Goal: Information Seeking & Learning: Learn about a topic

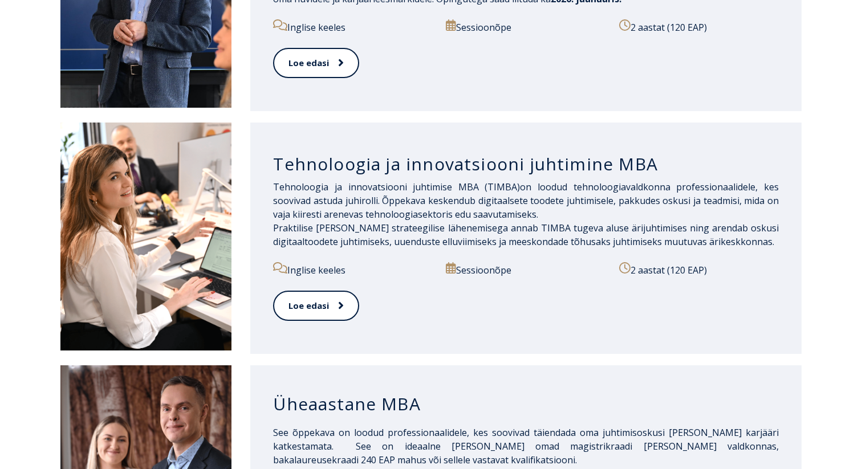
scroll to position [754, 0]
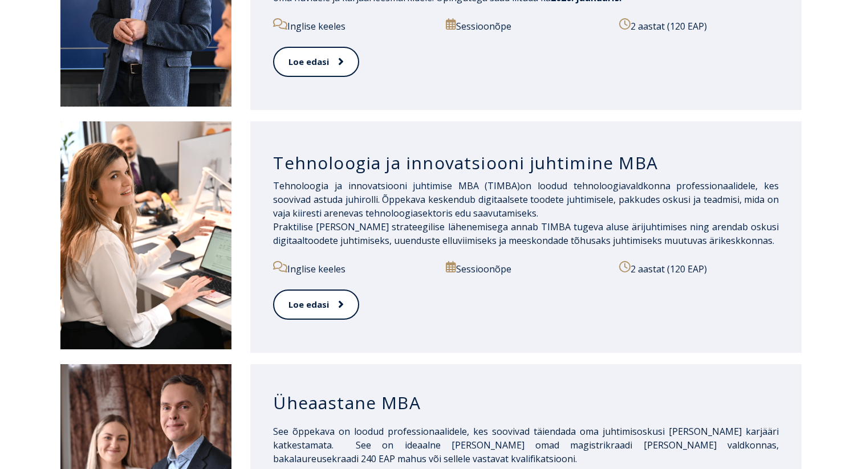
click at [620, 152] on h3 "Tehnoloogia ja innovatsiooni juhtimine MBA" at bounding box center [526, 163] width 506 height 22
click at [343, 289] on link "Loe edasi" at bounding box center [315, 304] width 85 height 31
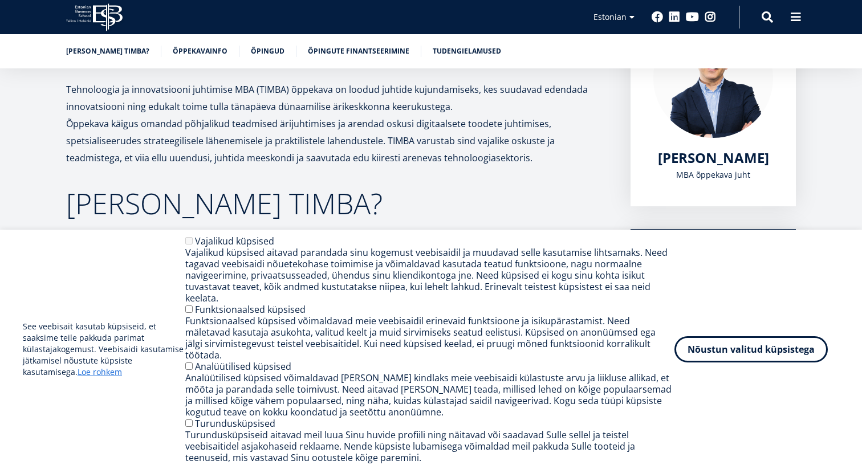
scroll to position [218, 0]
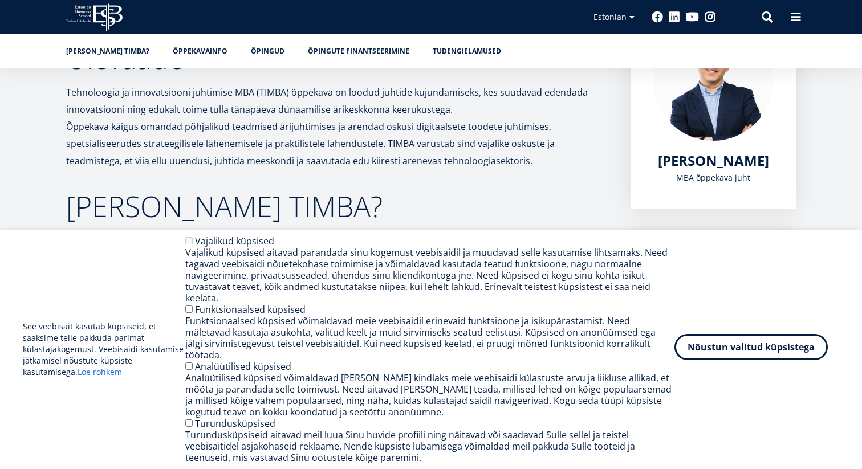
click at [731, 354] on button "Nõustun valitud küpsistega" at bounding box center [750, 347] width 153 height 26
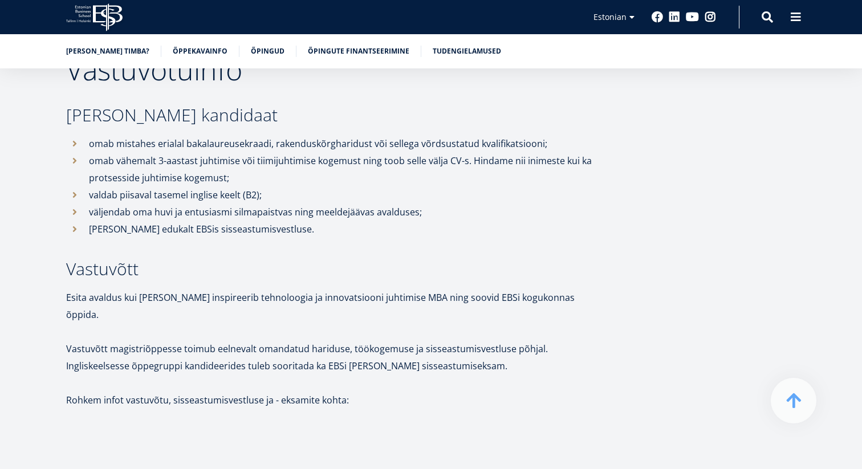
scroll to position [2392, 0]
